Goal: Information Seeking & Learning: Learn about a topic

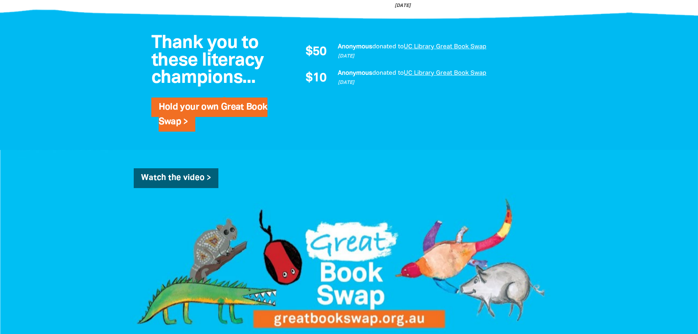
scroll to position [985, 0]
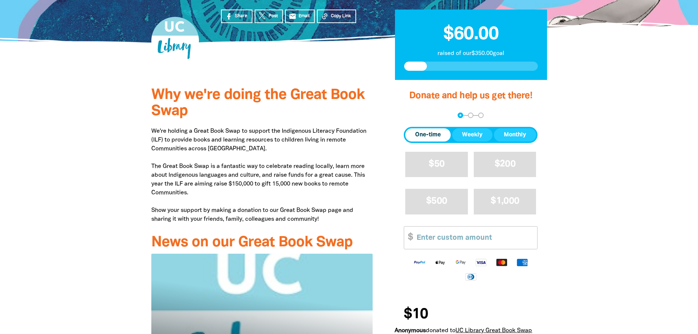
scroll to position [146, 0]
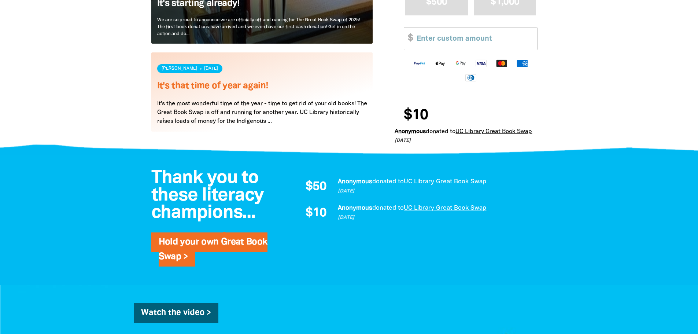
scroll to position [659, 0]
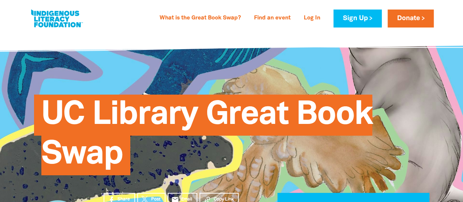
click at [247, 100] on span "UC Library Great Book Swap" at bounding box center [206, 137] width 331 height 75
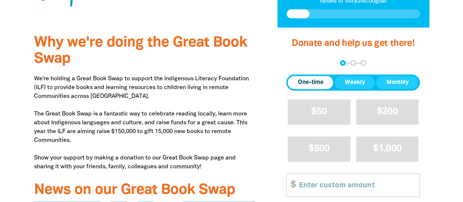
scroll to position [235, 0]
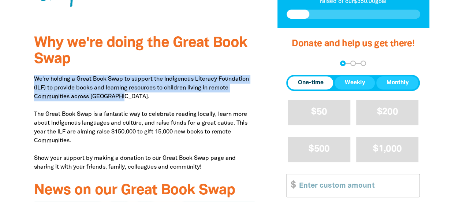
drag, startPoint x: 34, startPoint y: 78, endPoint x: 143, endPoint y: 100, distance: 111.3
click at [143, 100] on p "We're holding a Great Book Swap to support the Indigenous Literacy Foundation (…" at bounding box center [145, 123] width 222 height 97
copy p "We're holding a Great Book Swap to support the Indigenous Literacy Foundation (…"
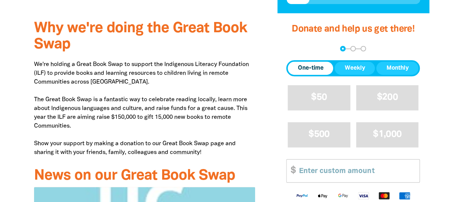
click at [86, 105] on p "We're holding a Great Book Swap to support the Indigenous Literacy Foundation (…" at bounding box center [145, 108] width 222 height 97
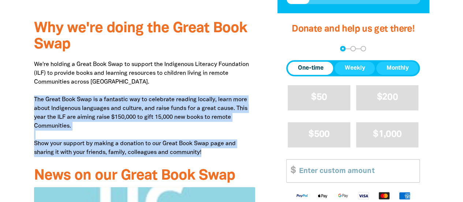
drag, startPoint x: 32, startPoint y: 99, endPoint x: 259, endPoint y: 157, distance: 233.9
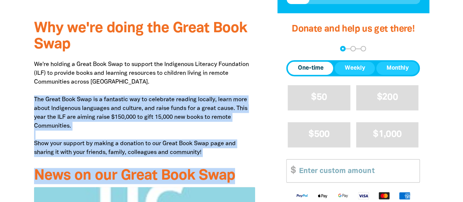
copy div "The Great Book Swap is a fantastic way to celebrate reading locally, learn more…"
click at [216, 113] on p "We're holding a Great Book Swap to support the Indigenous Literacy Foundation (…" at bounding box center [145, 108] width 222 height 97
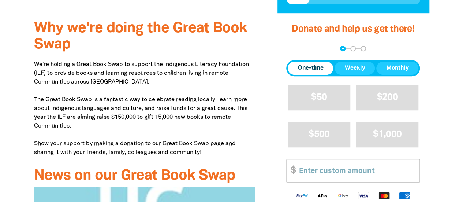
click at [216, 113] on p "We're holding a Great Book Swap to support the Indigenous Literacy Foundation (…" at bounding box center [145, 108] width 222 height 97
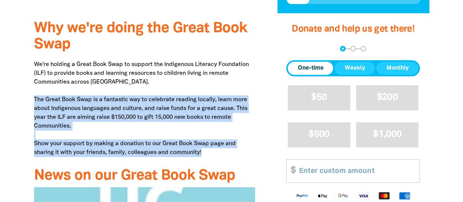
drag, startPoint x: 34, startPoint y: 99, endPoint x: 237, endPoint y: 150, distance: 209.4
click at [237, 113] on p "We're holding a Great Book Swap to support the Indigenous Literacy Foundation (…" at bounding box center [145, 108] width 222 height 97
copy p "The Great Book Swap is a fantastic way to celebrate reading locally, learn more…"
click at [237, 113] on p "We're holding a Great Book Swap to support the Indigenous Literacy Foundation (…" at bounding box center [145, 108] width 222 height 97
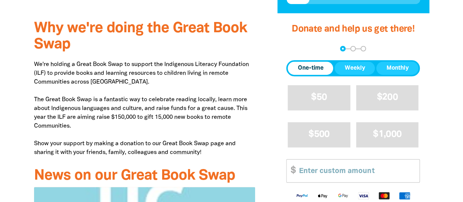
click at [237, 113] on p "We're holding a Great Book Swap to support the Indigenous Literacy Foundation (…" at bounding box center [145, 108] width 222 height 97
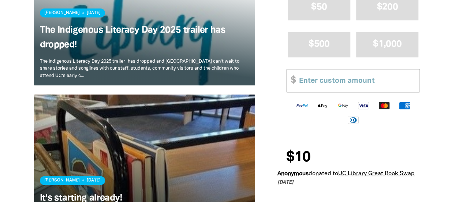
scroll to position [510, 0]
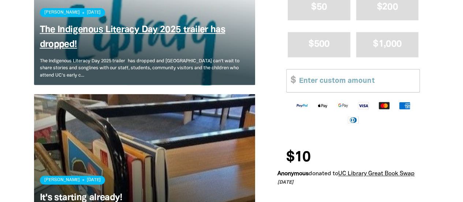
click at [151, 29] on link "The Indigenous Literacy Day 2025 trailer has dropped!" at bounding box center [133, 37] width 186 height 23
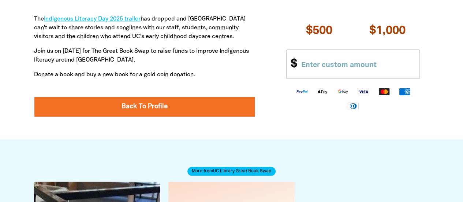
scroll to position [402, 0]
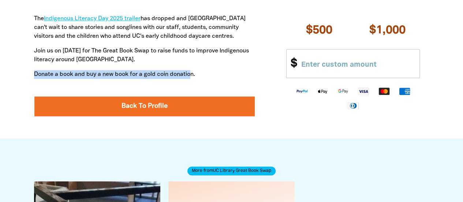
drag, startPoint x: 35, startPoint y: 73, endPoint x: 193, endPoint y: 74, distance: 157.9
click at [193, 74] on p "Donate a book and buy a new book for a gold coin donation." at bounding box center [145, 74] width 222 height 9
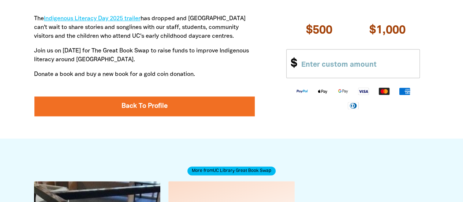
click at [170, 77] on p "Donate a book and buy a new book for a gold coin donation." at bounding box center [145, 74] width 222 height 9
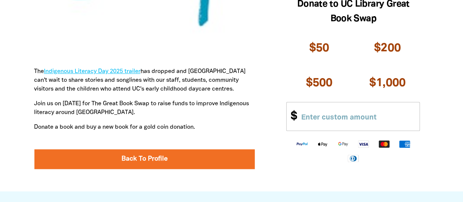
scroll to position [349, 0]
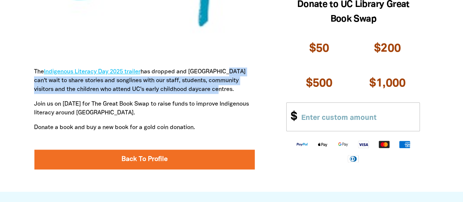
drag, startPoint x: 222, startPoint y: 71, endPoint x: 225, endPoint y: 88, distance: 17.8
click at [225, 88] on p "The Indigenous Literacy Day 2025 trailer has dropped and UC Library can't wait …" at bounding box center [145, 76] width 222 height 35
copy p "can't wait to share stories and songlines with our staff, students, community v…"
drag, startPoint x: 34, startPoint y: 103, endPoint x: 210, endPoint y: 127, distance: 178.2
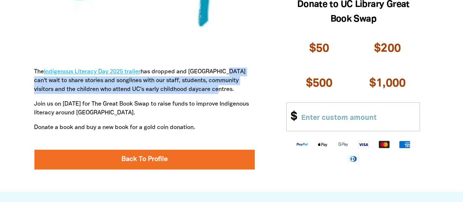
copy div "Join us on September 3rd for The Great Book Swap to raise funds to improve Indi…"
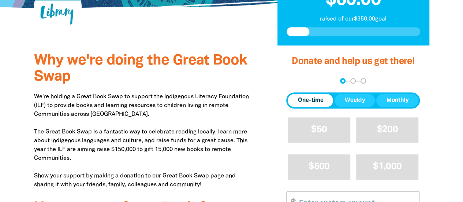
scroll to position [218, 0]
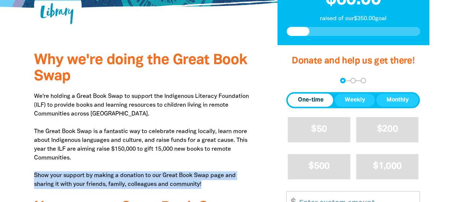
drag, startPoint x: 34, startPoint y: 175, endPoint x: 223, endPoint y: 184, distance: 189.2
click at [223, 184] on p "We're holding a Great Book Swap to support the Indigenous Literacy Foundation (…" at bounding box center [145, 140] width 222 height 97
copy p "Show your support by making a donation to our Great Book Swap page and sharing …"
